Goal: Information Seeking & Learning: Learn about a topic

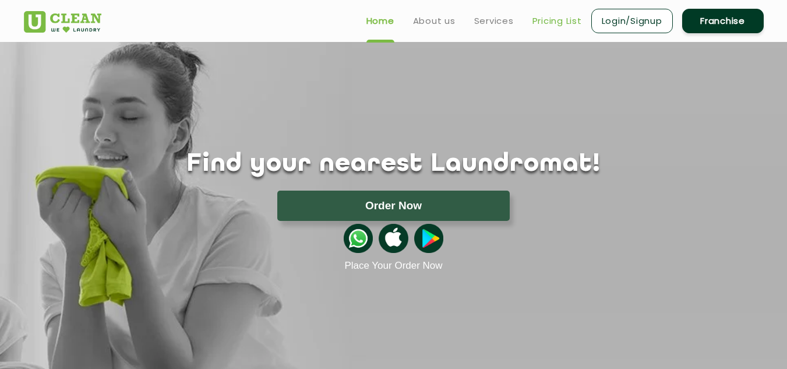
click at [553, 16] on link "Pricing List" at bounding box center [557, 21] width 50 height 14
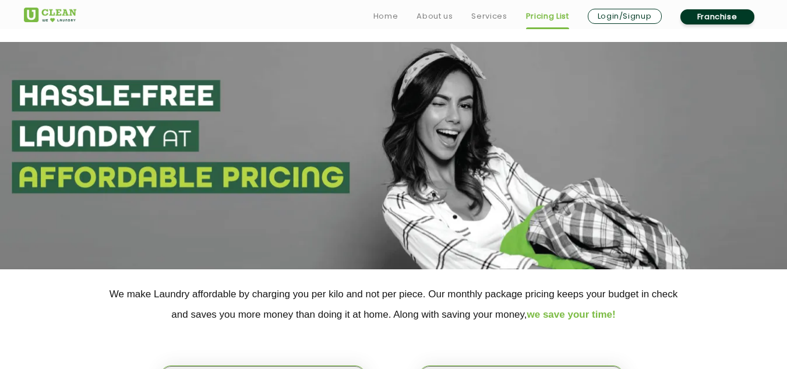
scroll to position [115, 0]
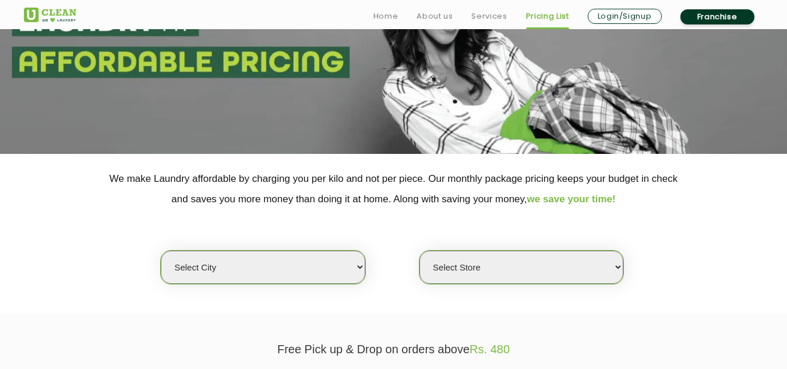
click at [235, 273] on select "Select city Aalo Agartala Agra Ahmedabad Akola Aligarh Alwar - UClean Select Am…" at bounding box center [263, 266] width 204 height 33
select select "162"
click at [161, 250] on select "Select city Aalo Agartala Agra Ahmedabad Akola Aligarh Alwar - UClean Select Am…" at bounding box center [263, 266] width 204 height 33
click at [462, 270] on select "Select Store UClean Haridwar Arya Nagar UClean Shivalik Nagar" at bounding box center [521, 266] width 204 height 33
select select "484"
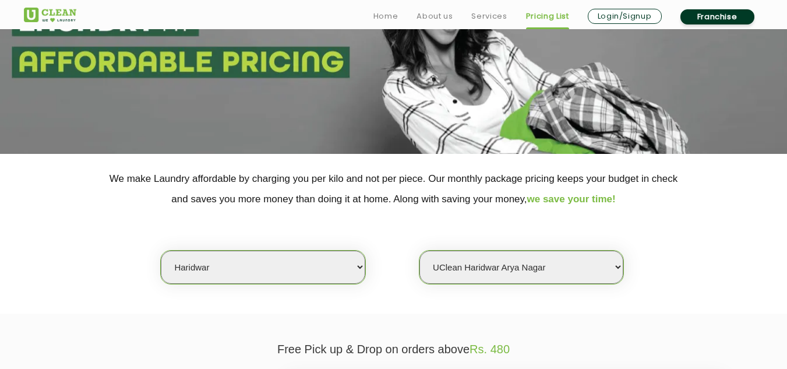
click at [419, 250] on select "Select Store UClean Haridwar Arya Nagar UClean Shivalik Nagar" at bounding box center [521, 266] width 204 height 33
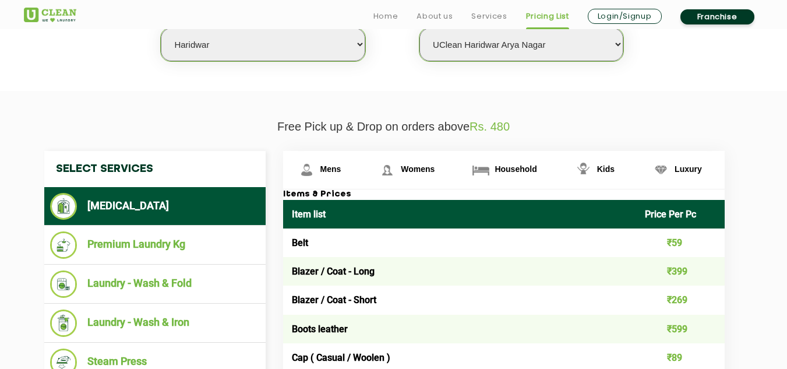
scroll to position [421, 0]
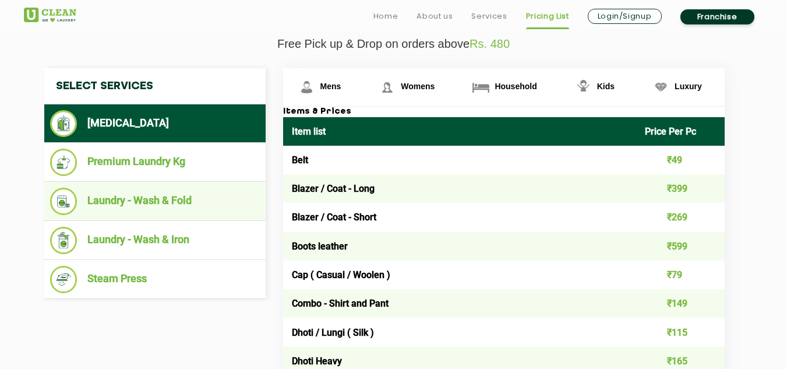
click at [105, 195] on li "Laundry - Wash & Fold" at bounding box center [155, 201] width 210 height 27
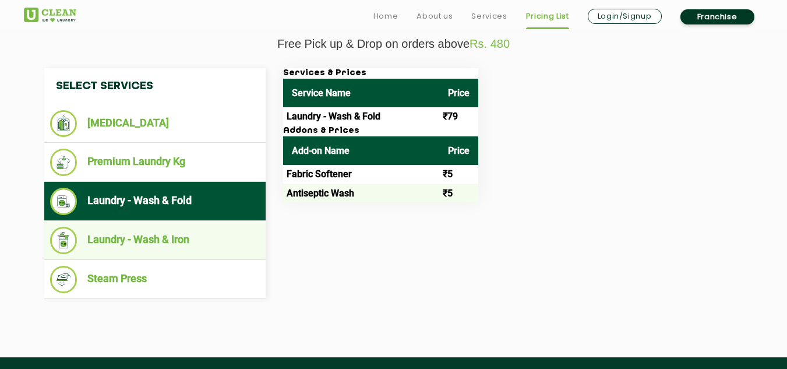
click at [160, 251] on li "Laundry - Wash & Iron" at bounding box center [155, 240] width 210 height 27
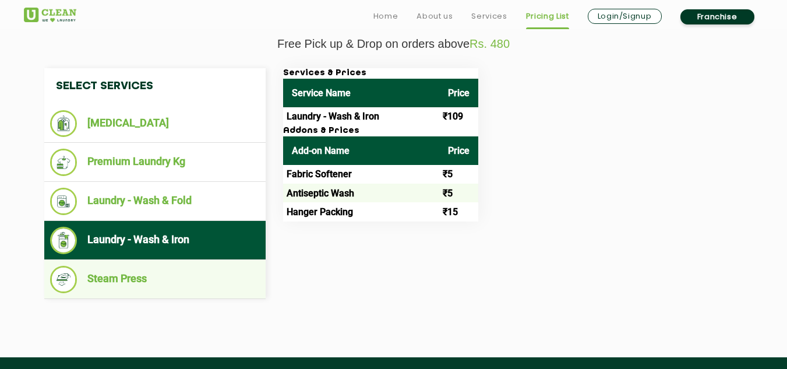
click at [151, 278] on li "Steam Press" at bounding box center [155, 279] width 210 height 27
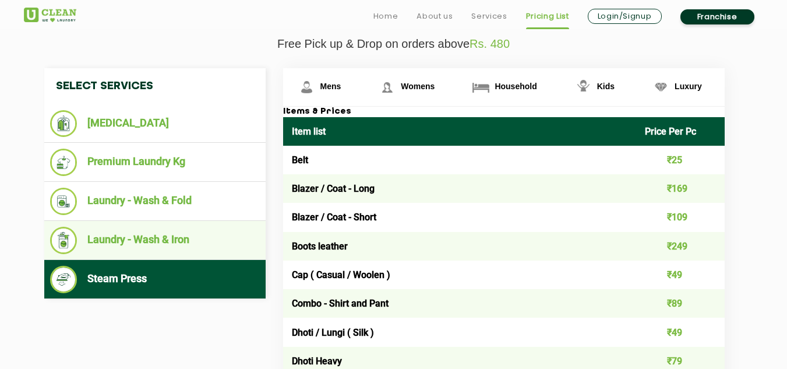
click at [129, 242] on li "Laundry - Wash & Iron" at bounding box center [155, 240] width 210 height 27
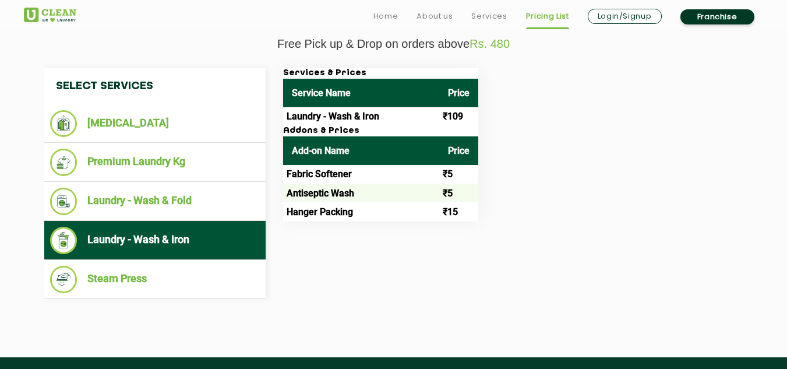
click at [129, 242] on li "Laundry - Wash & Iron" at bounding box center [155, 240] width 210 height 27
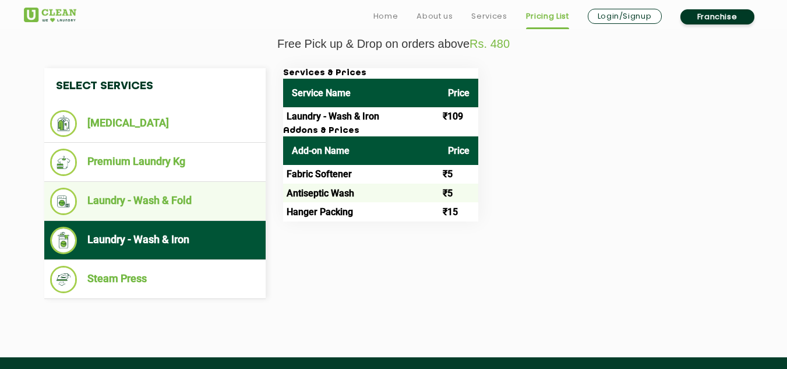
click at [153, 195] on li "Laundry - Wash & Fold" at bounding box center [155, 201] width 210 height 27
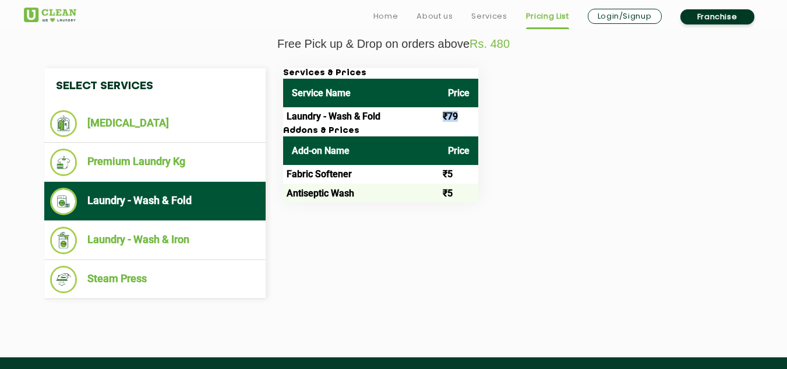
drag, startPoint x: 465, startPoint y: 116, endPoint x: 430, endPoint y: 116, distance: 35.5
click at [430, 116] on tr "Laundry - Wash & Fold ₹79" at bounding box center [380, 116] width 195 height 19
click at [584, 144] on div "Services & Prices Service Name Price Laundry - Wash & Fold ₹79 Addons & Prices …" at bounding box center [513, 135] width 478 height 134
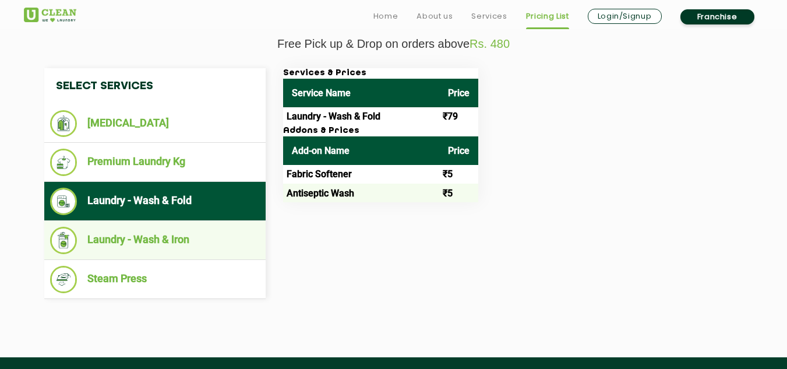
click at [145, 243] on li "Laundry - Wash & Iron" at bounding box center [155, 240] width 210 height 27
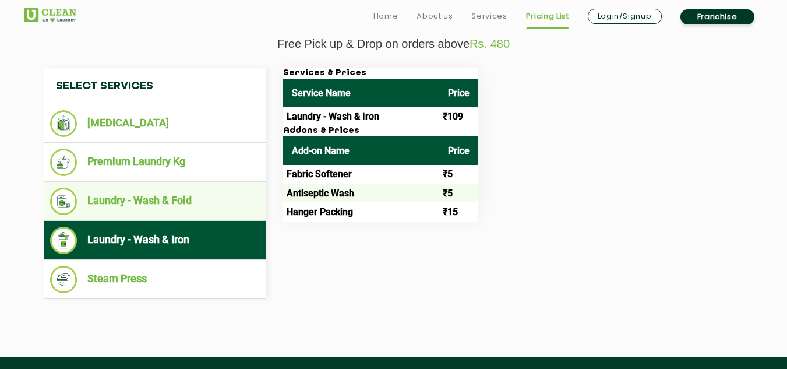
click at [121, 209] on li "Laundry - Wash & Fold" at bounding box center [155, 201] width 210 height 27
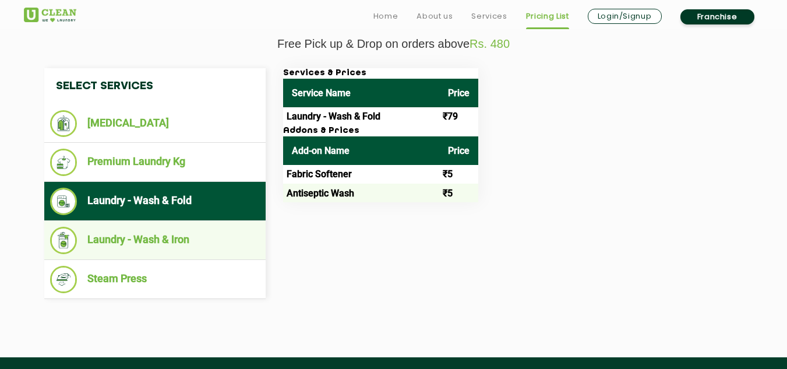
click at [171, 242] on li "Laundry - Wash & Iron" at bounding box center [155, 240] width 210 height 27
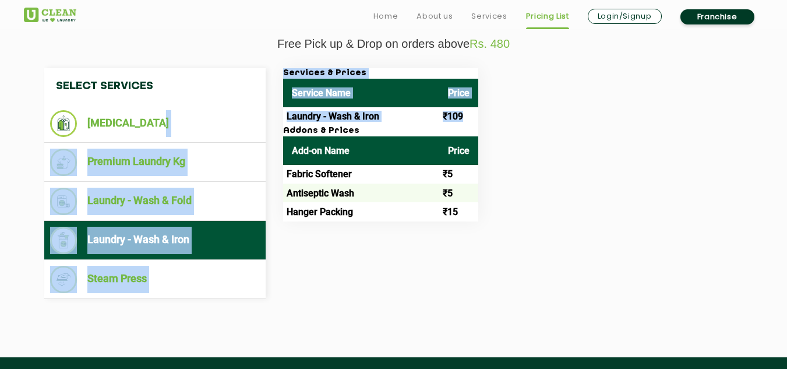
drag, startPoint x: 476, startPoint y: 110, endPoint x: 267, endPoint y: 111, distance: 208.5
click at [267, 111] on div "Select Services Dry Cleaning Premium Laundry Kg Laundry - Wash & Fold Laundry -…" at bounding box center [394, 183] width 716 height 231
click at [648, 166] on div "Services & Prices Service Name Price Laundry - Wash & Iron ₹109 Addons & Prices…" at bounding box center [513, 144] width 478 height 153
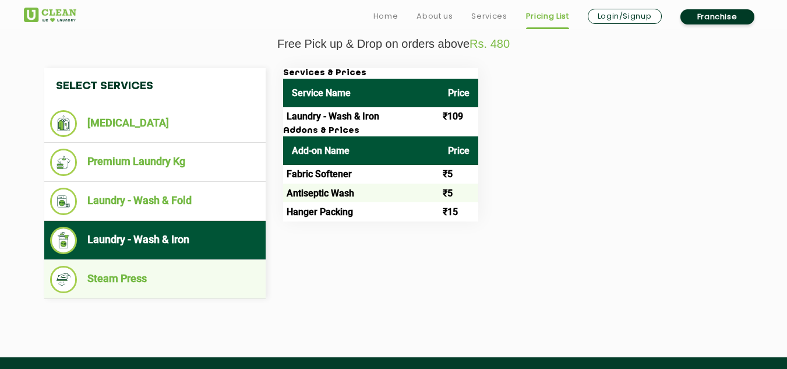
click at [183, 273] on li "Steam Press" at bounding box center [155, 279] width 210 height 27
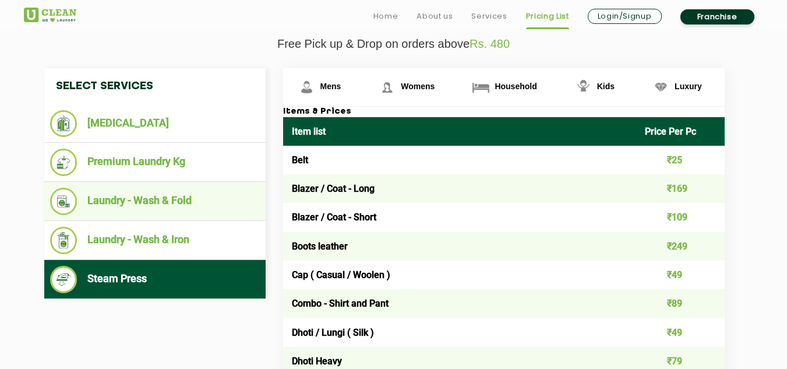
click at [166, 204] on li "Laundry - Wash & Fold" at bounding box center [155, 201] width 210 height 27
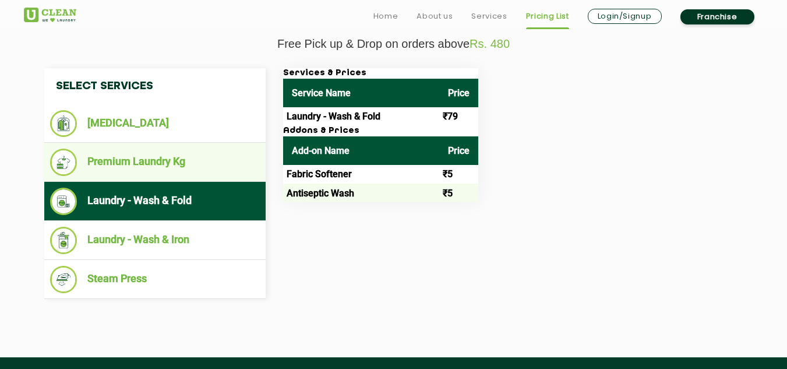
click at [125, 167] on li "Premium Laundry Kg" at bounding box center [155, 162] width 210 height 27
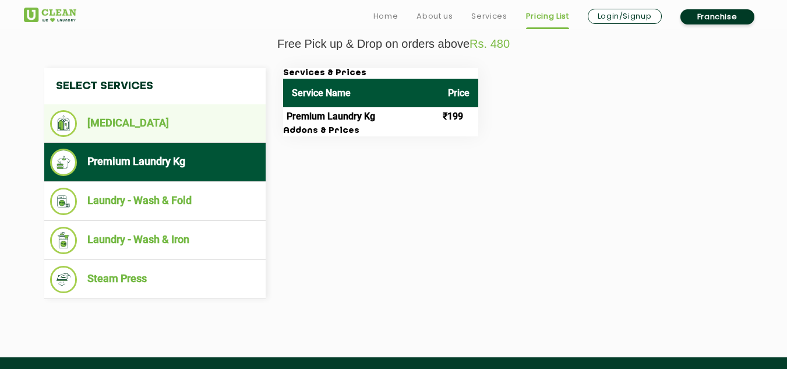
click at [98, 135] on li "[MEDICAL_DATA]" at bounding box center [155, 123] width 210 height 27
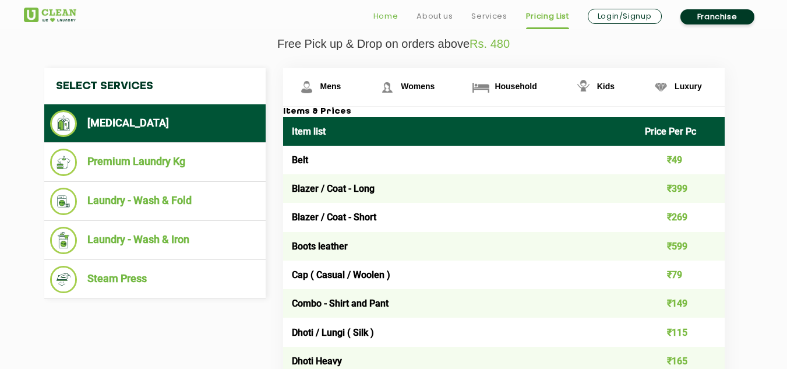
click at [390, 17] on link "Home" at bounding box center [385, 16] width 25 height 14
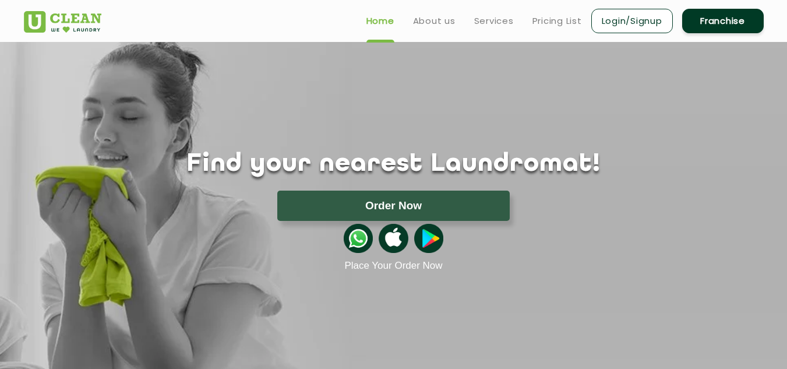
click at [390, 266] on link "Place Your Order Now" at bounding box center [393, 266] width 98 height 12
